Goal: Task Accomplishment & Management: Complete application form

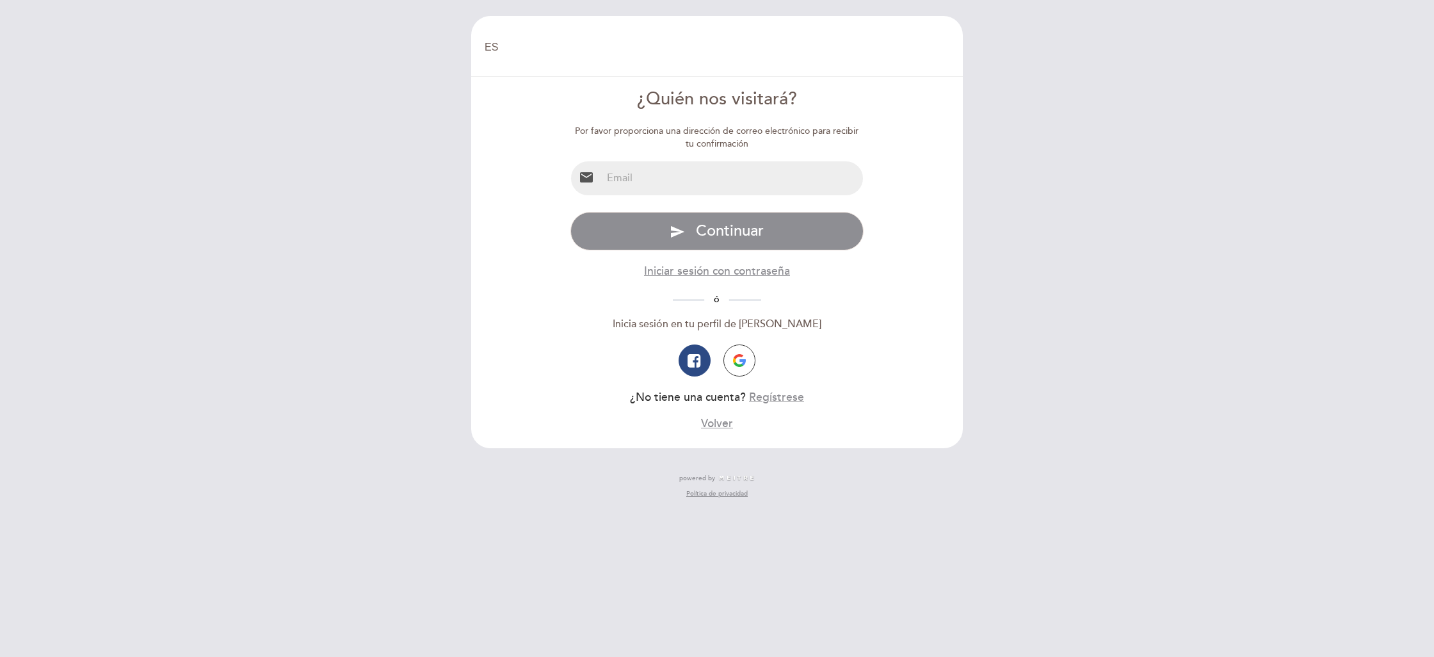
select select "es"
click at [745, 356] on img "button" at bounding box center [739, 360] width 13 height 13
click at [686, 169] on input "email" at bounding box center [733, 178] width 262 height 34
type input "[PERSON_NAME][EMAIL_ADDRESS][DOMAIN_NAME]"
click at [975, 271] on div "EN ES PT [GEOGRAPHIC_DATA] [GEOGRAPHIC_DATA], Cambiar usuario Hacer una reserva…" at bounding box center [717, 328] width 1434 height 657
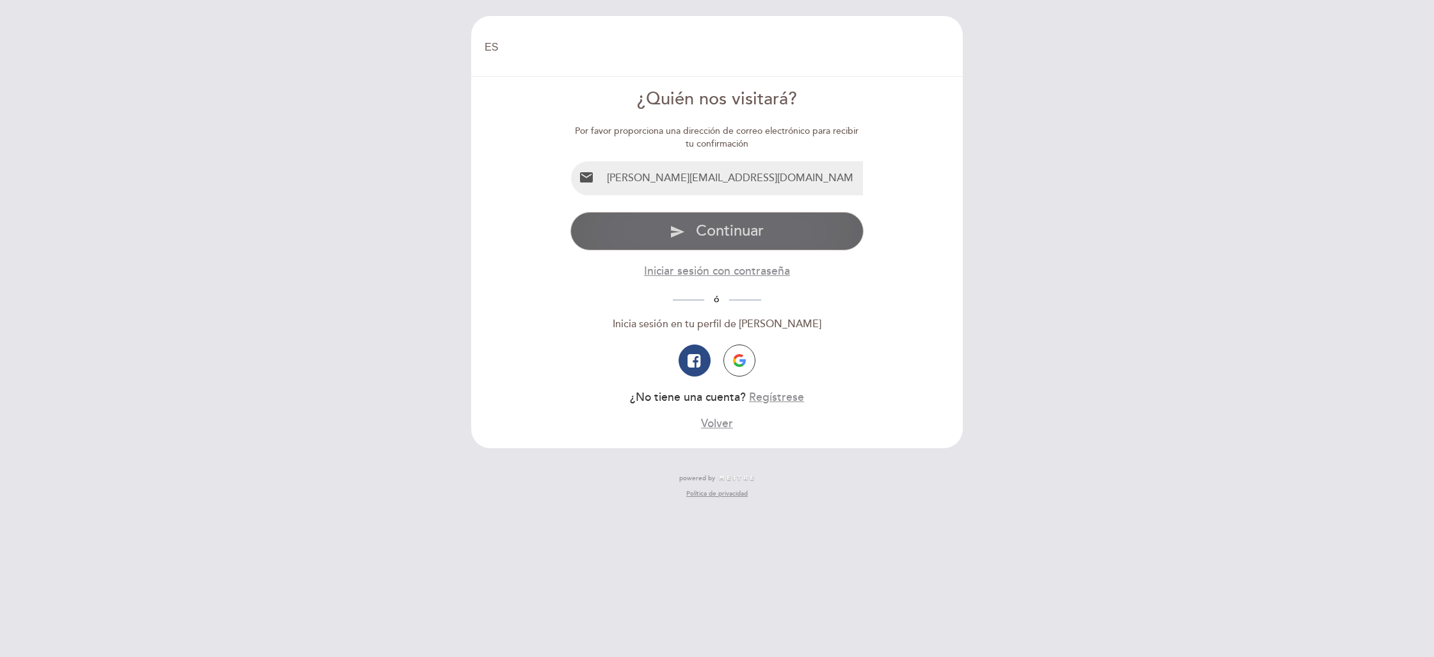
click at [839, 232] on button "send Continuar" at bounding box center [717, 231] width 294 height 38
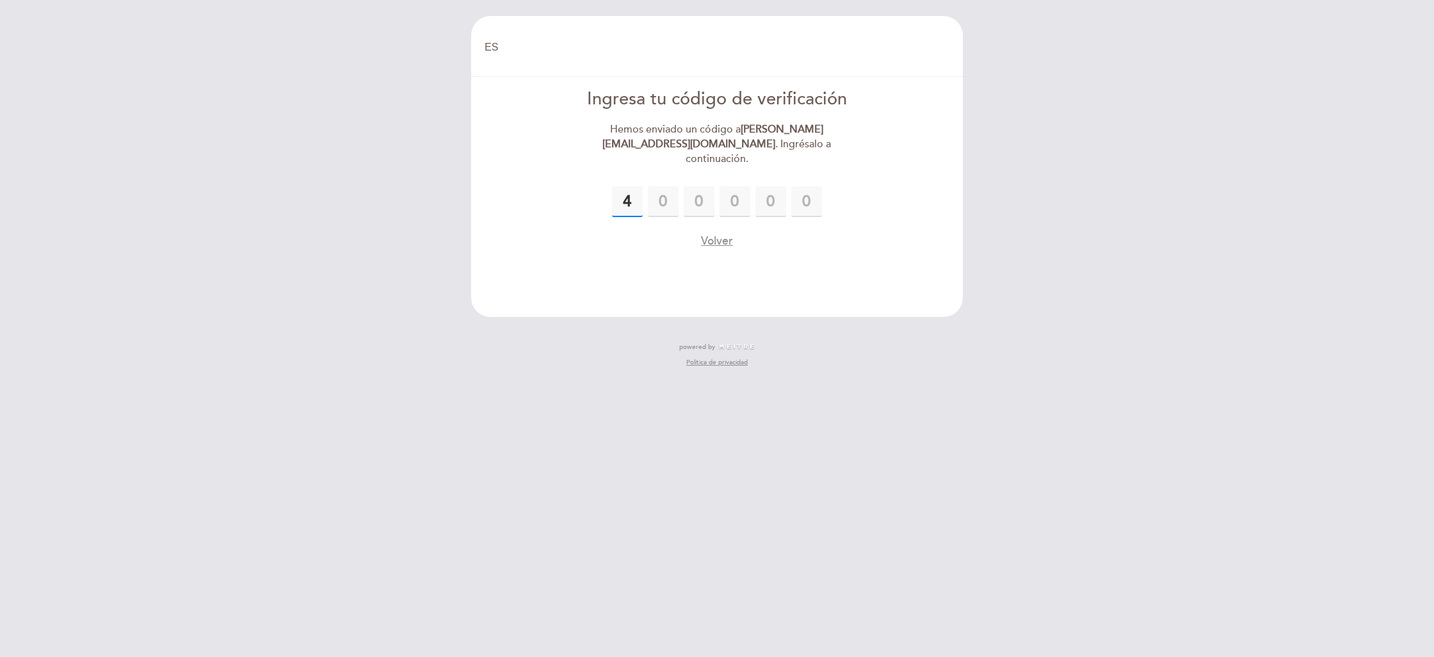
type input "4"
type input "9"
type input "2"
type input "0"
type input "4"
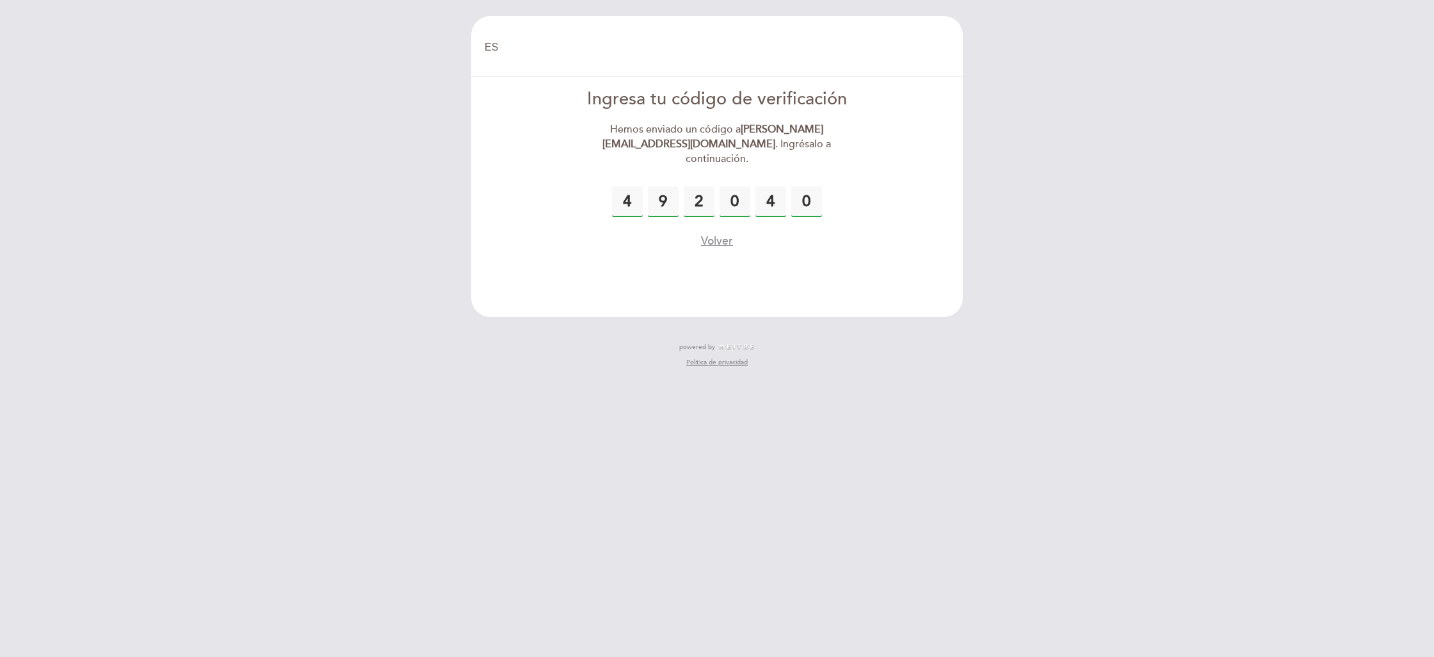
type input "0"
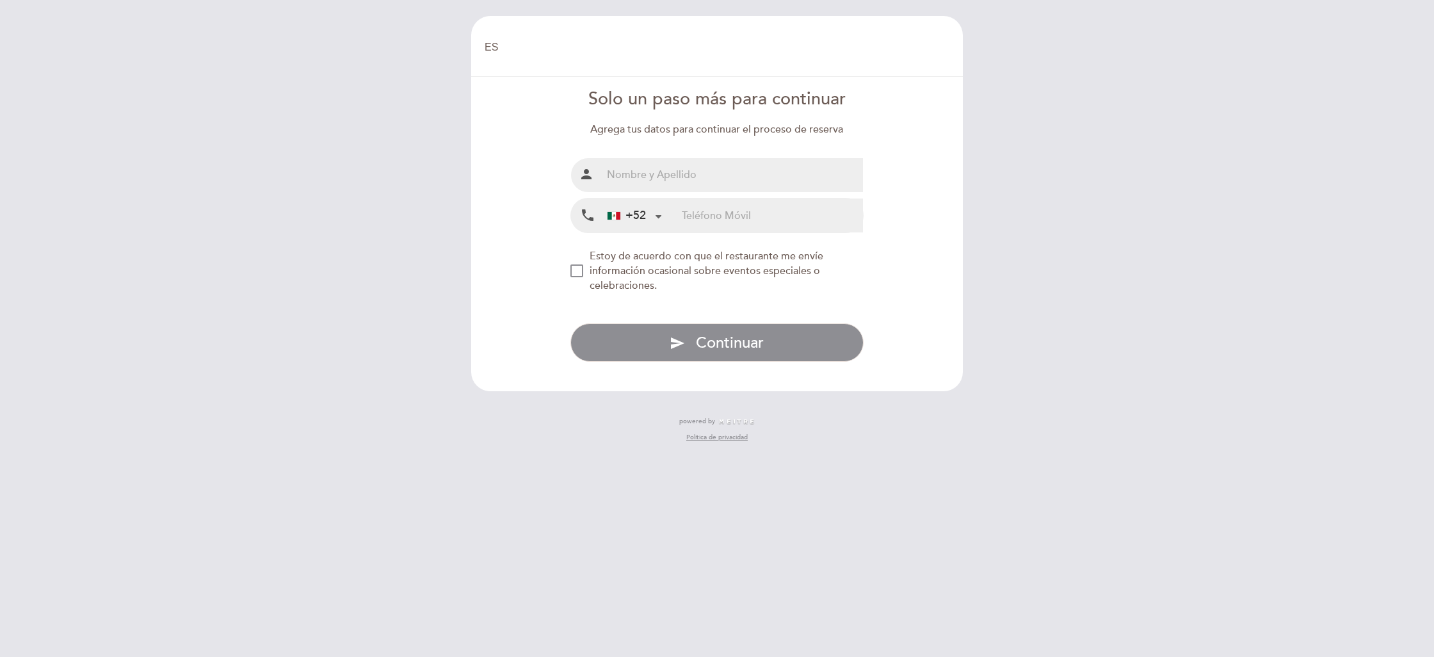
click at [654, 182] on input "text" at bounding box center [733, 175] width 262 height 34
click at [702, 170] on input "[PERSON_NAME]" at bounding box center [733, 175] width 262 height 34
type input "[PERSON_NAME]"
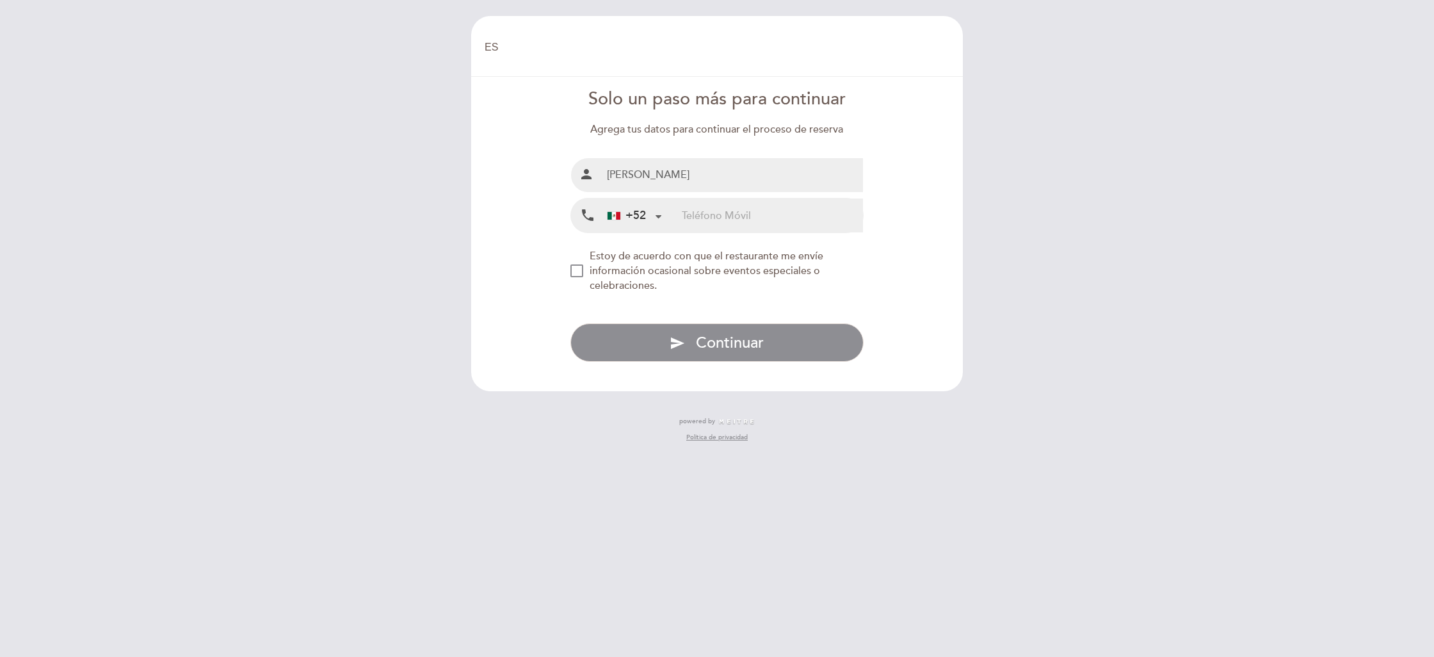
click at [725, 205] on input "tel" at bounding box center [772, 215] width 181 height 34
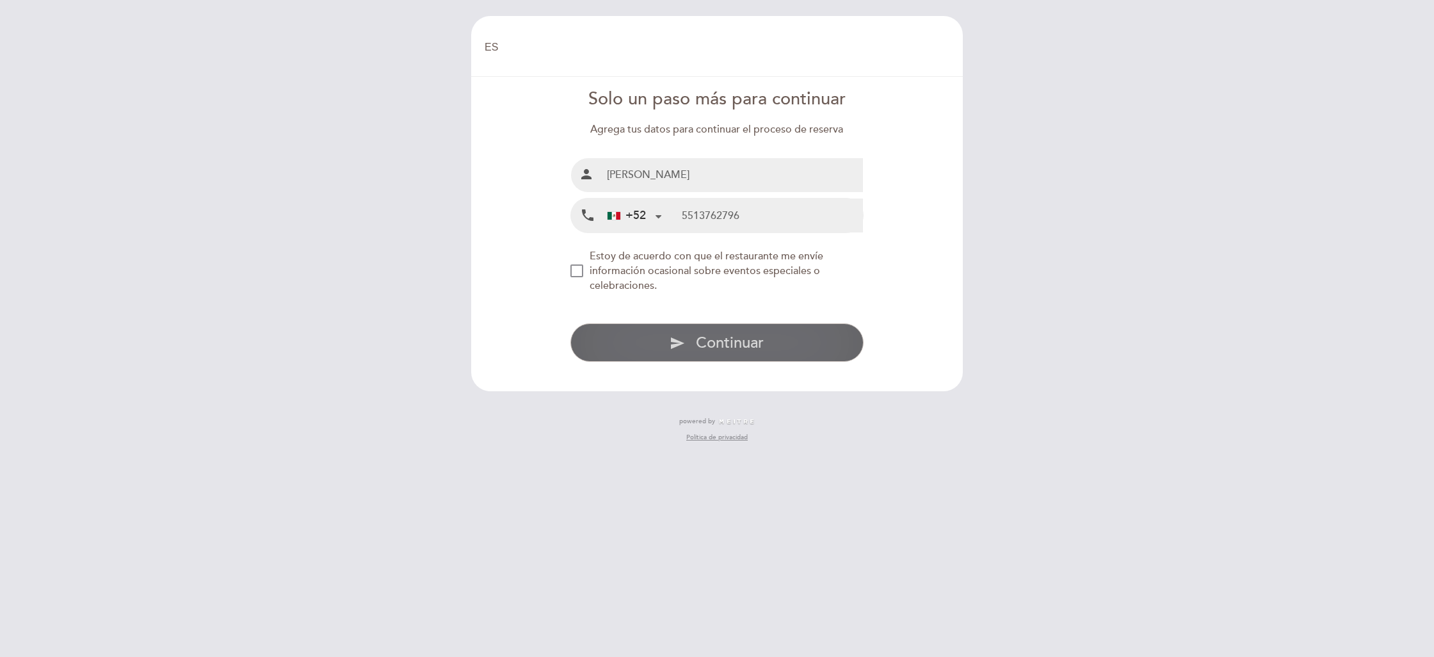
type input "5513762796"
click at [811, 346] on button "send Continuar" at bounding box center [717, 342] width 294 height 38
